Goal: Task Accomplishment & Management: Manage account settings

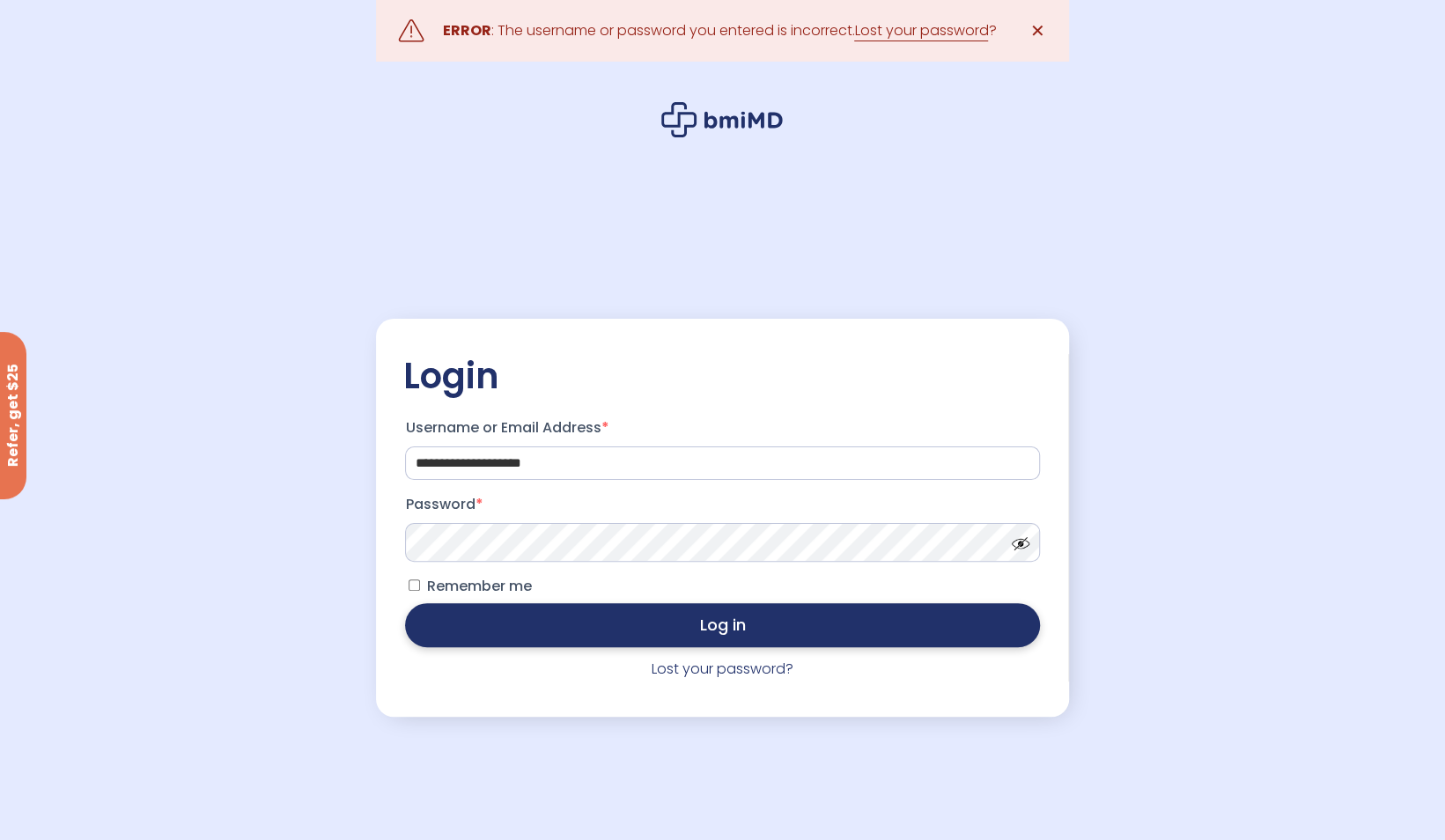
click at [730, 628] on button "Log in" at bounding box center [722, 625] width 634 height 44
click at [673, 616] on button "Log in" at bounding box center [722, 625] width 634 height 44
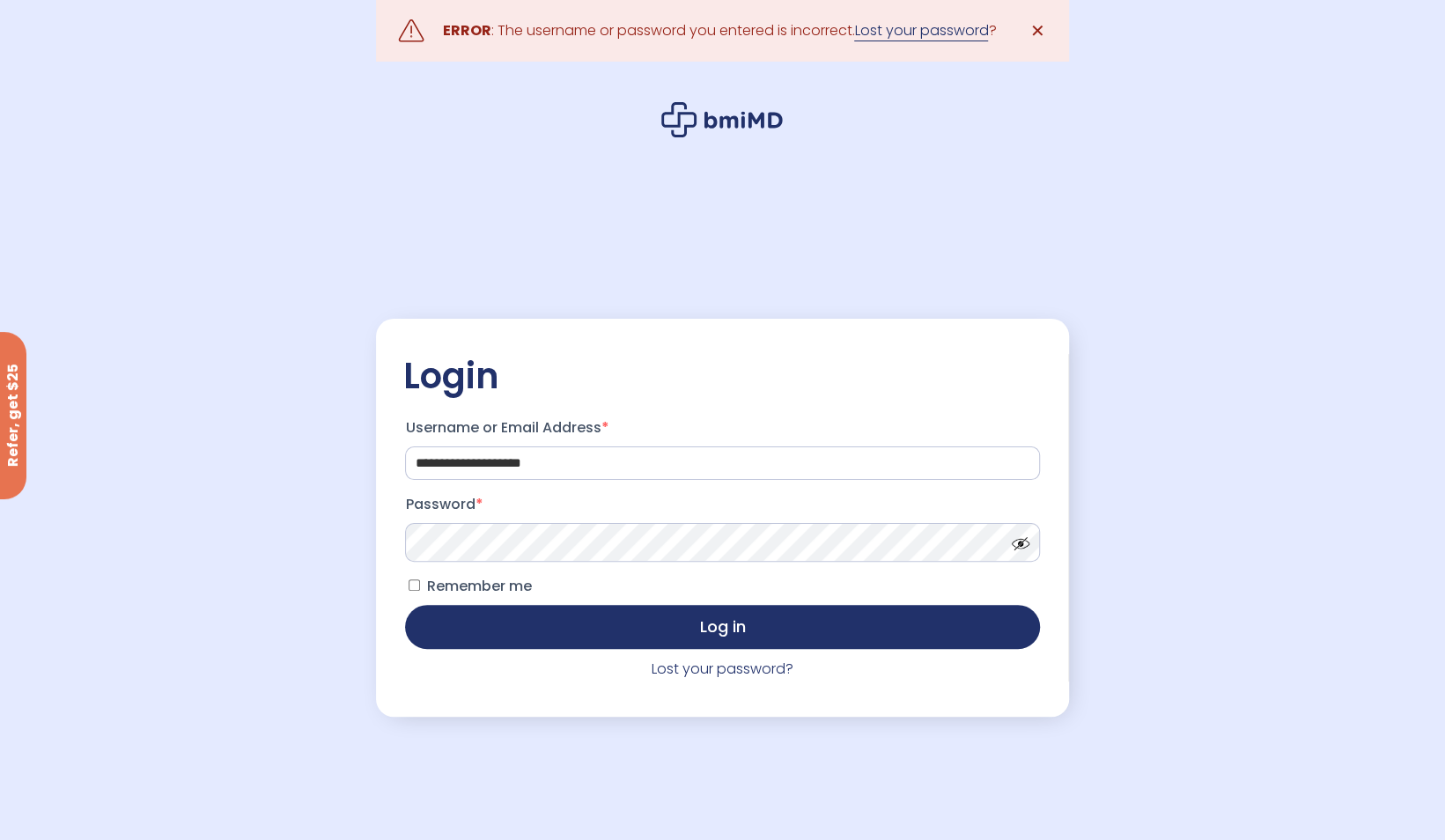
click at [924, 28] on link "Lost your password" at bounding box center [921, 31] width 134 height 21
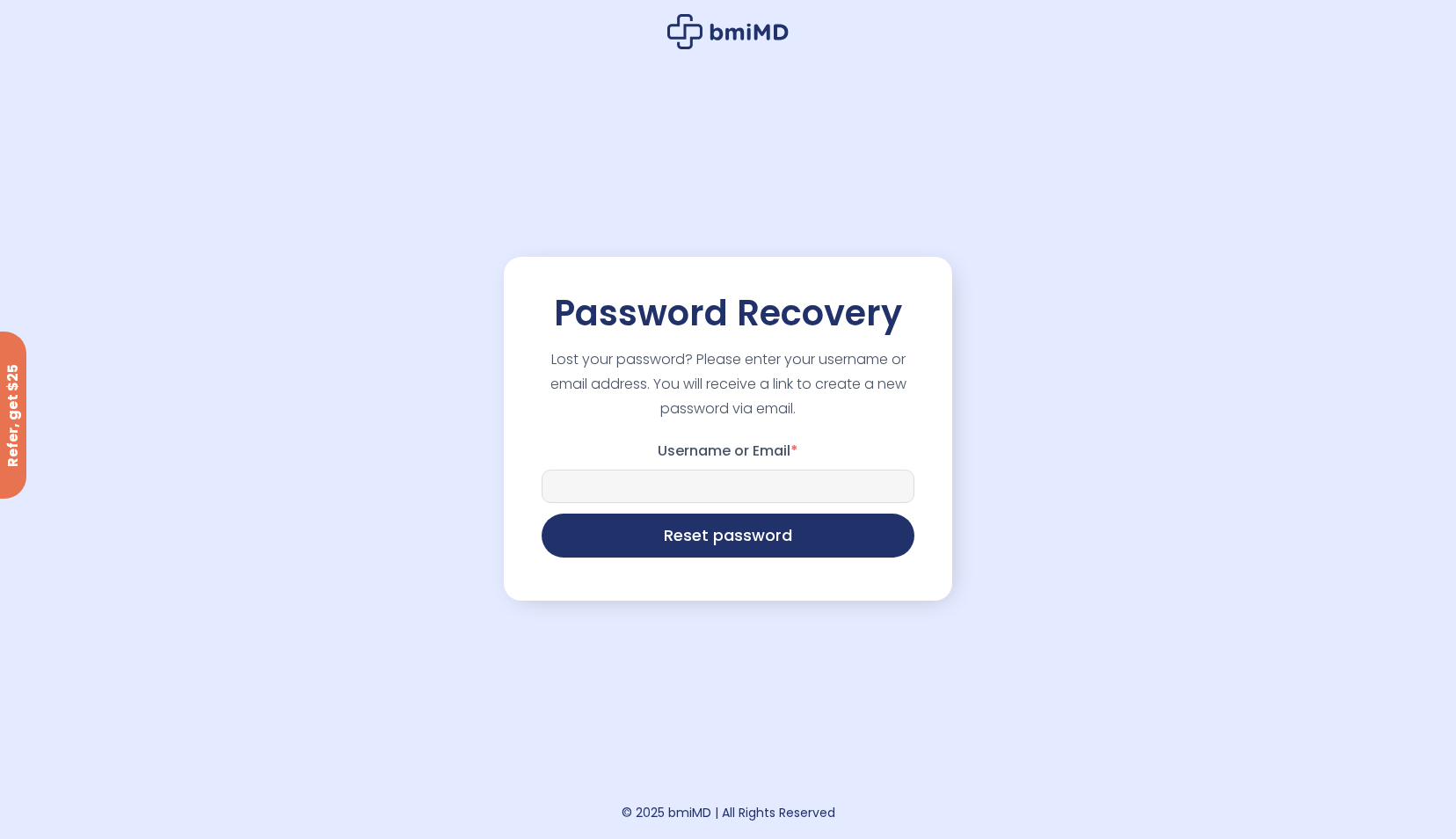
click at [679, 473] on input "Username or Email *" at bounding box center [728, 486] width 373 height 33
type input "**********"
click at [703, 535] on button "Reset password" at bounding box center [728, 533] width 373 height 44
